Goal: Task Accomplishment & Management: Manage account settings

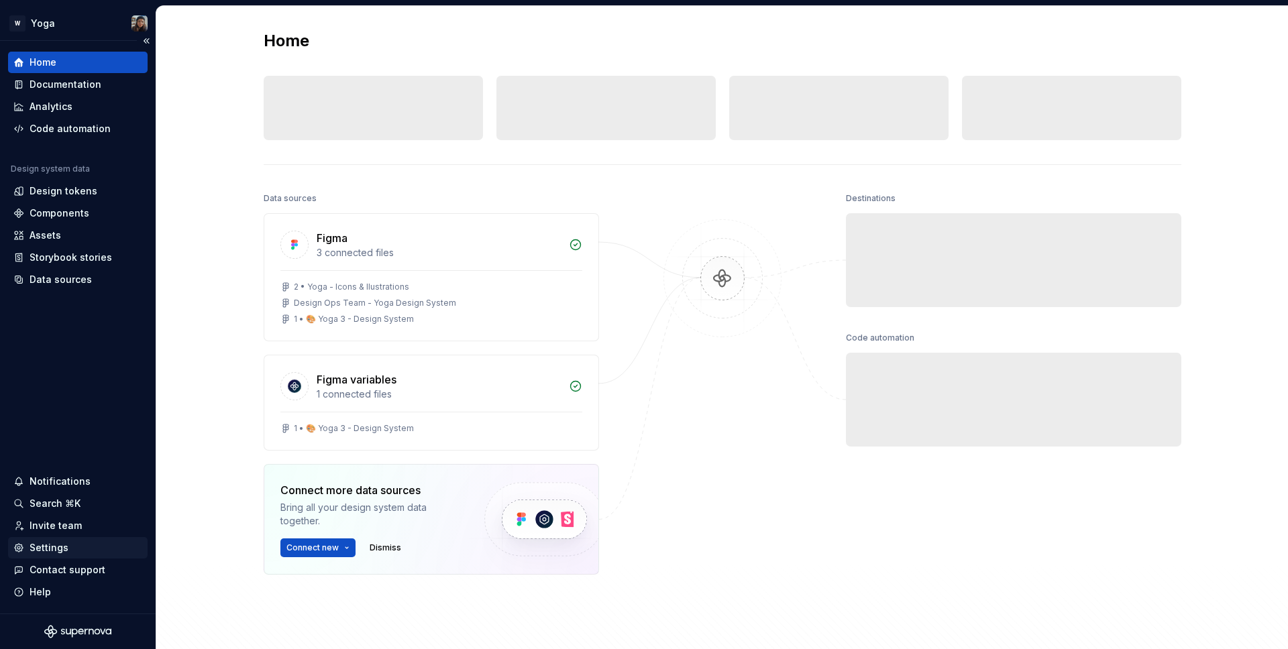
click at [45, 549] on div "Settings" at bounding box center [49, 547] width 39 height 13
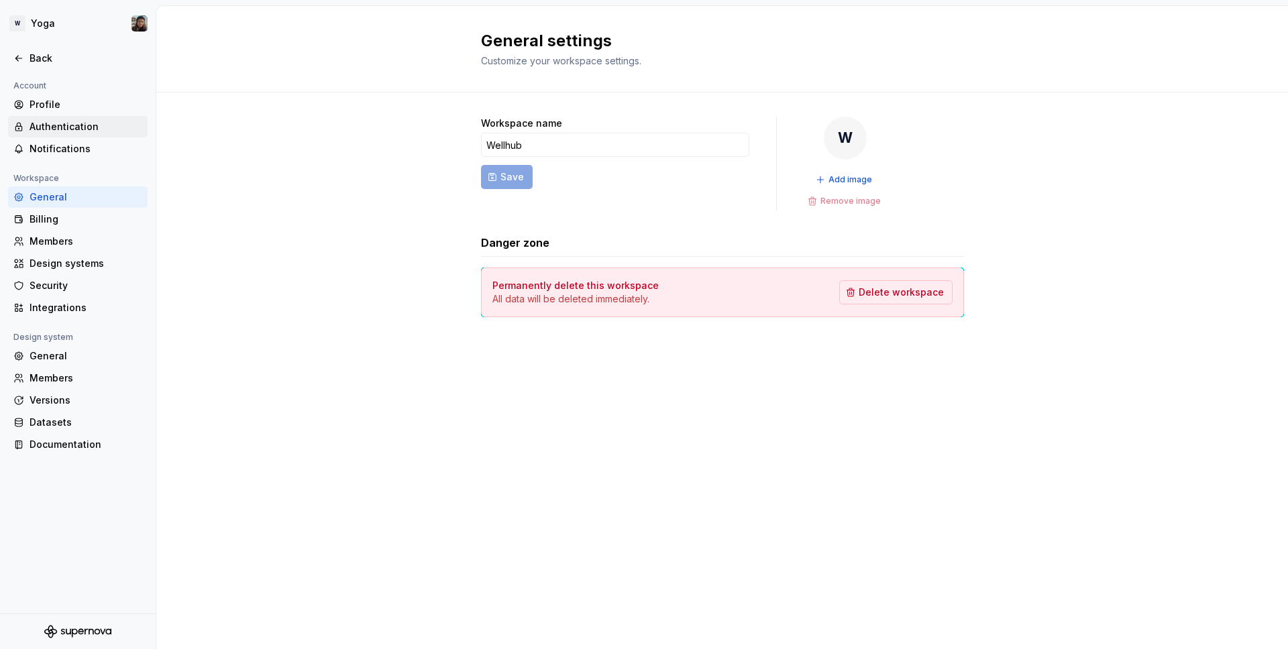
click at [51, 129] on div "Authentication" at bounding box center [86, 126] width 113 height 13
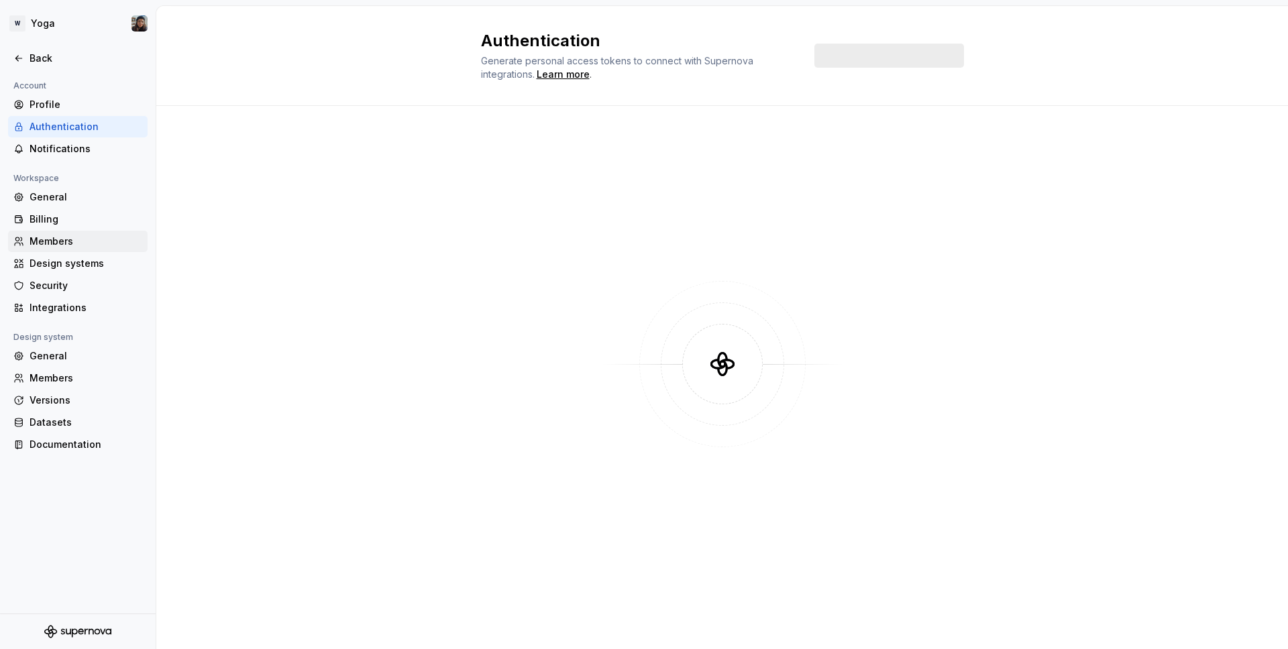
click at [78, 238] on div "Members" at bounding box center [86, 241] width 113 height 13
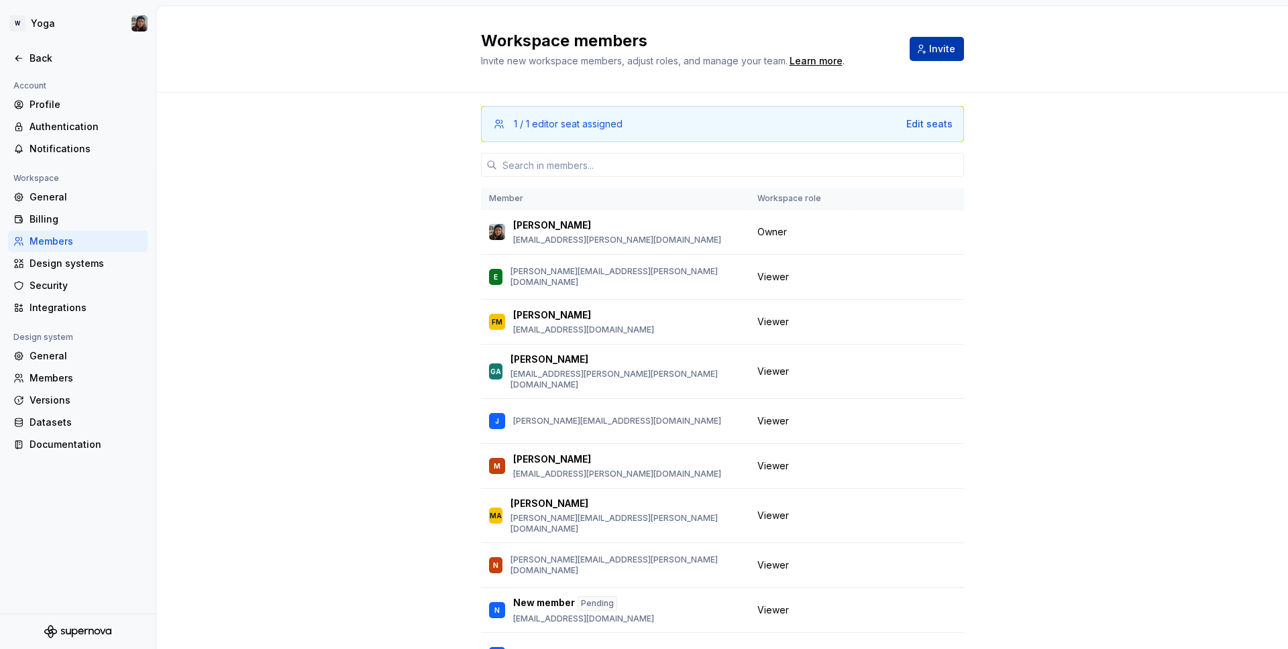
click at [924, 52] on button "Invite" at bounding box center [937, 49] width 54 height 24
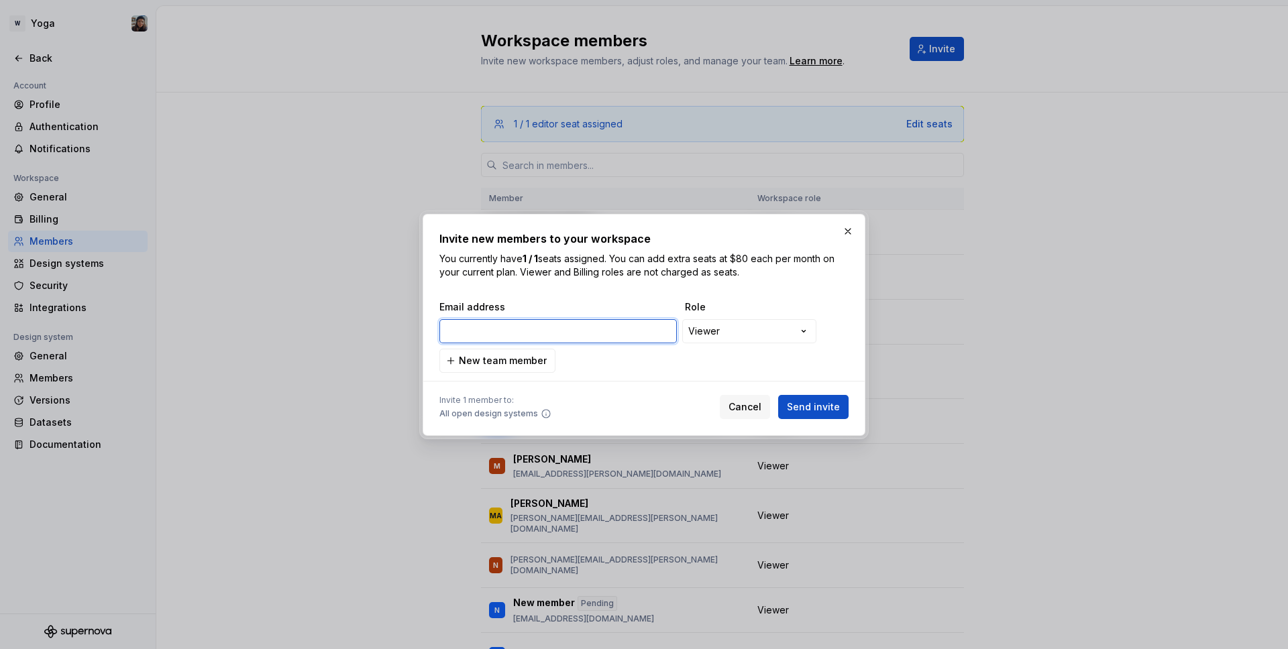
paste input "[EMAIL_ADDRESS][PERSON_NAME][PERSON_NAME][DOMAIN_NAME]"
type input "[EMAIL_ADDRESS][PERSON_NAME][PERSON_NAME][DOMAIN_NAME]"
click at [827, 408] on span "Send invite" at bounding box center [813, 407] width 53 height 13
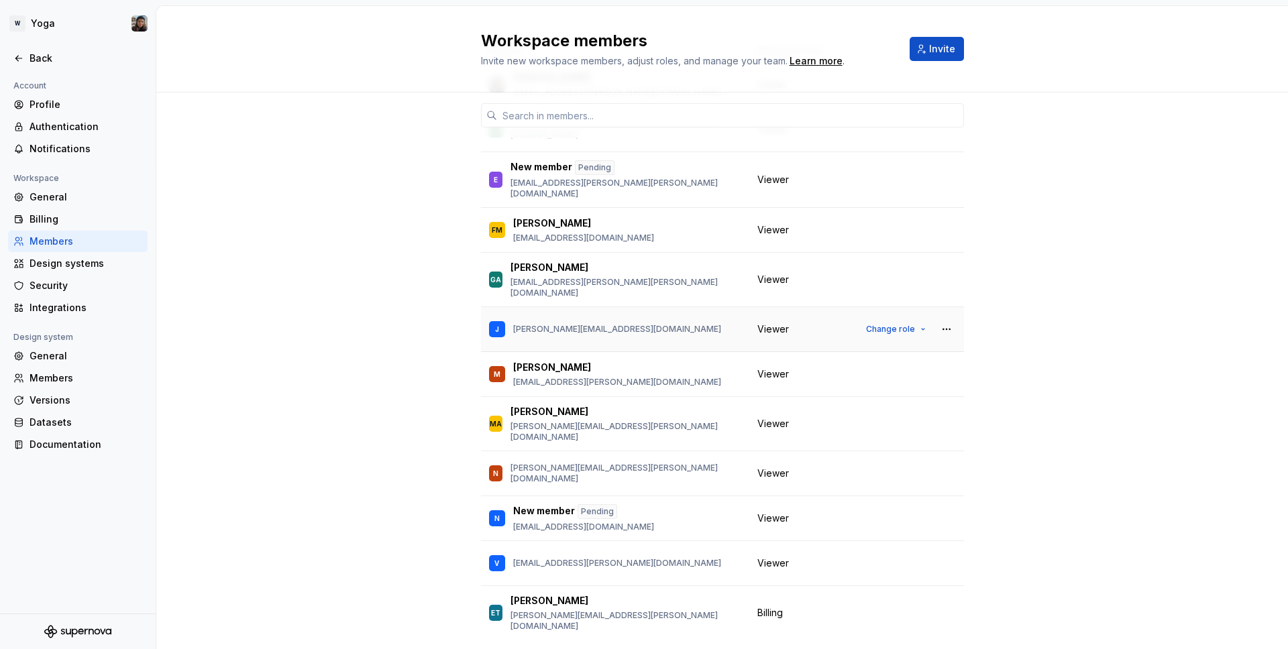
scroll to position [150, 0]
